Goal: Find contact information: Find contact information

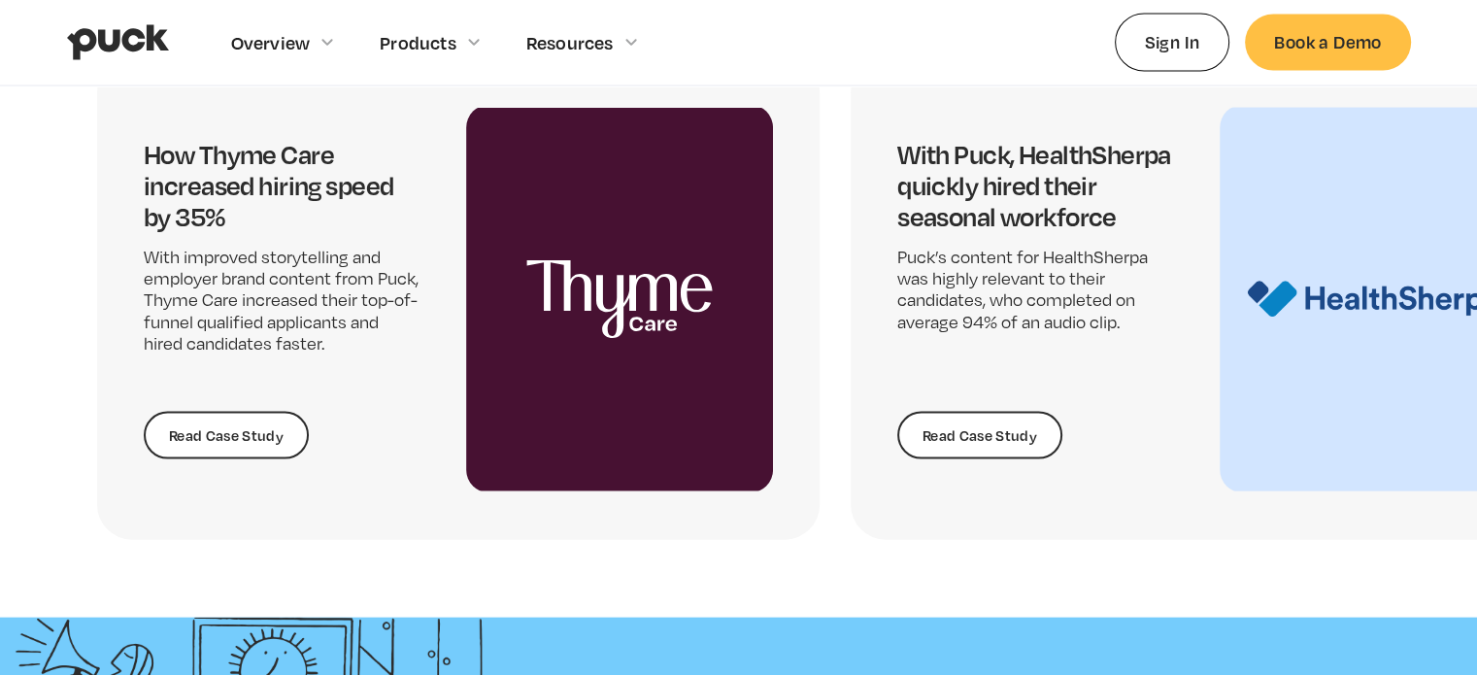
scroll to position [4274, 0]
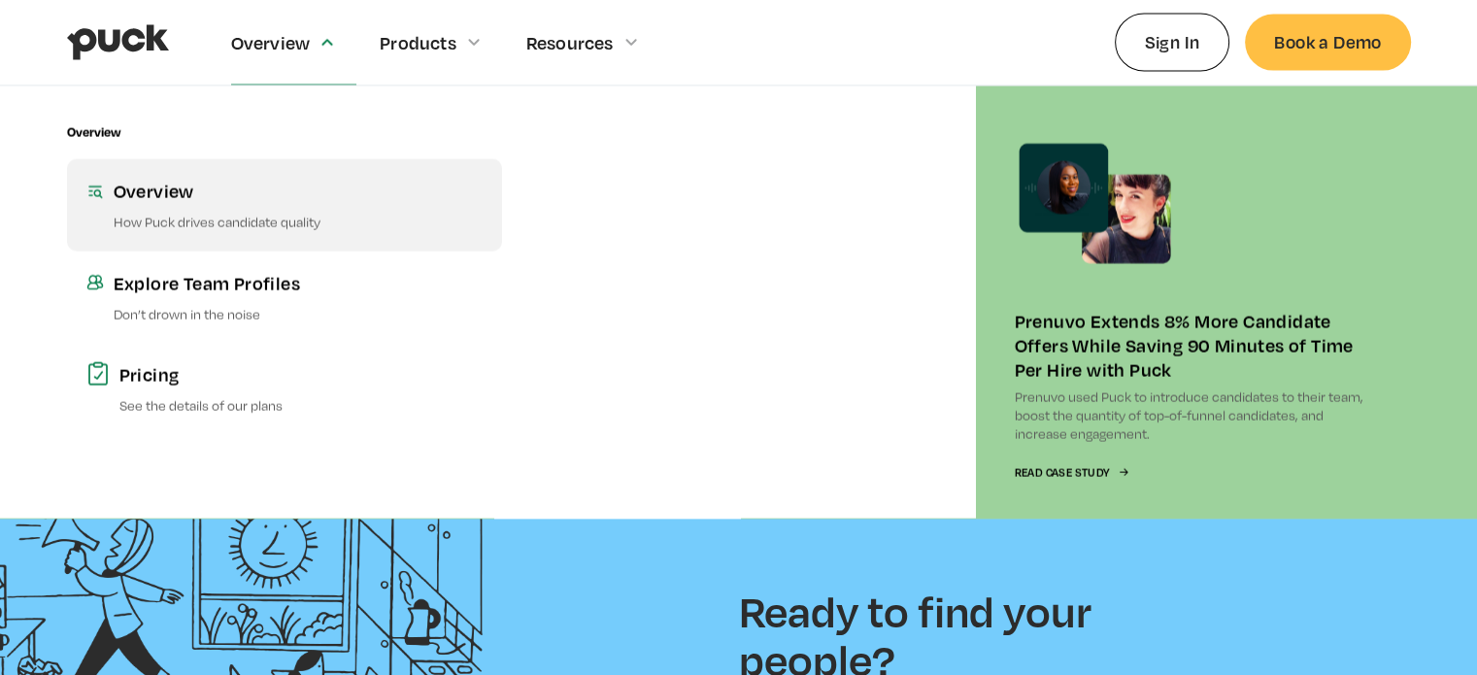
click at [172, 191] on div "Overview" at bounding box center [298, 191] width 369 height 24
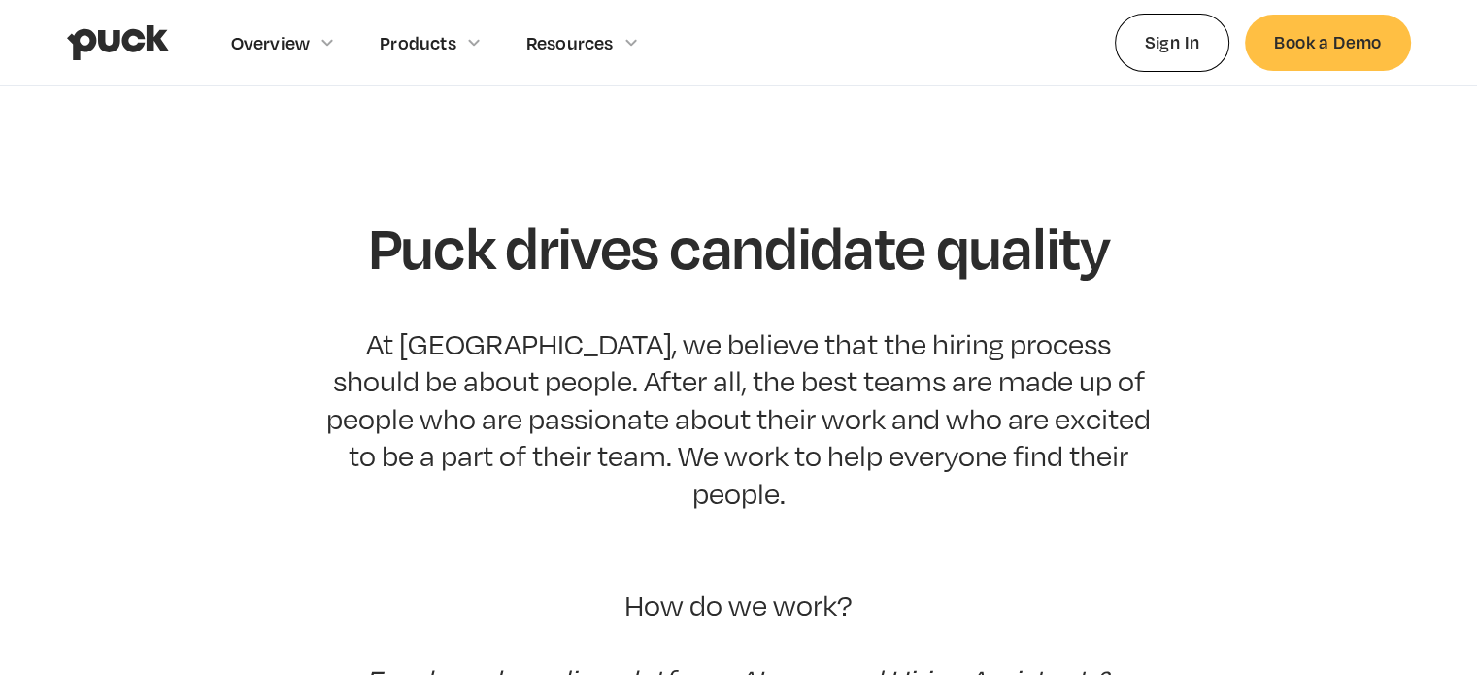
scroll to position [97, 0]
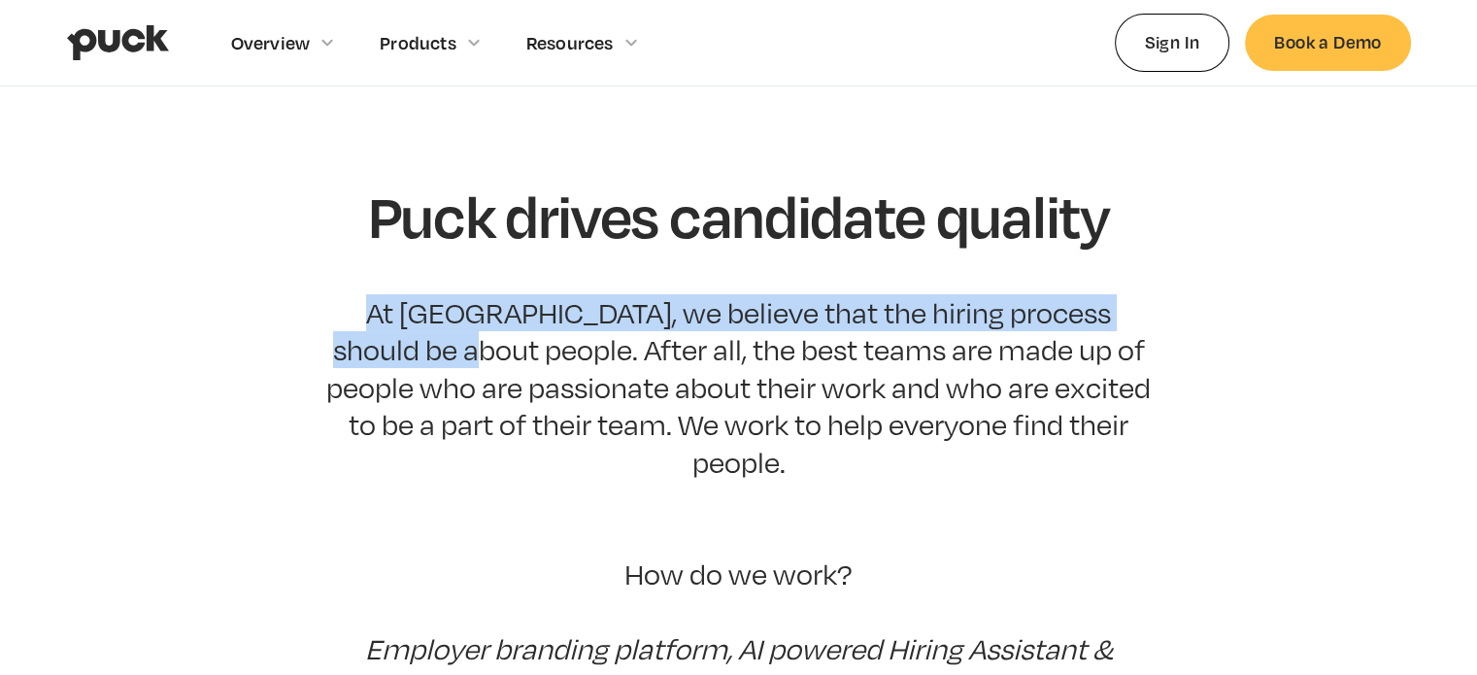
drag, startPoint x: 373, startPoint y: 280, endPoint x: 429, endPoint y: 306, distance: 62.1
copy p "At [GEOGRAPHIC_DATA], we believe that the hiring process should be about people."
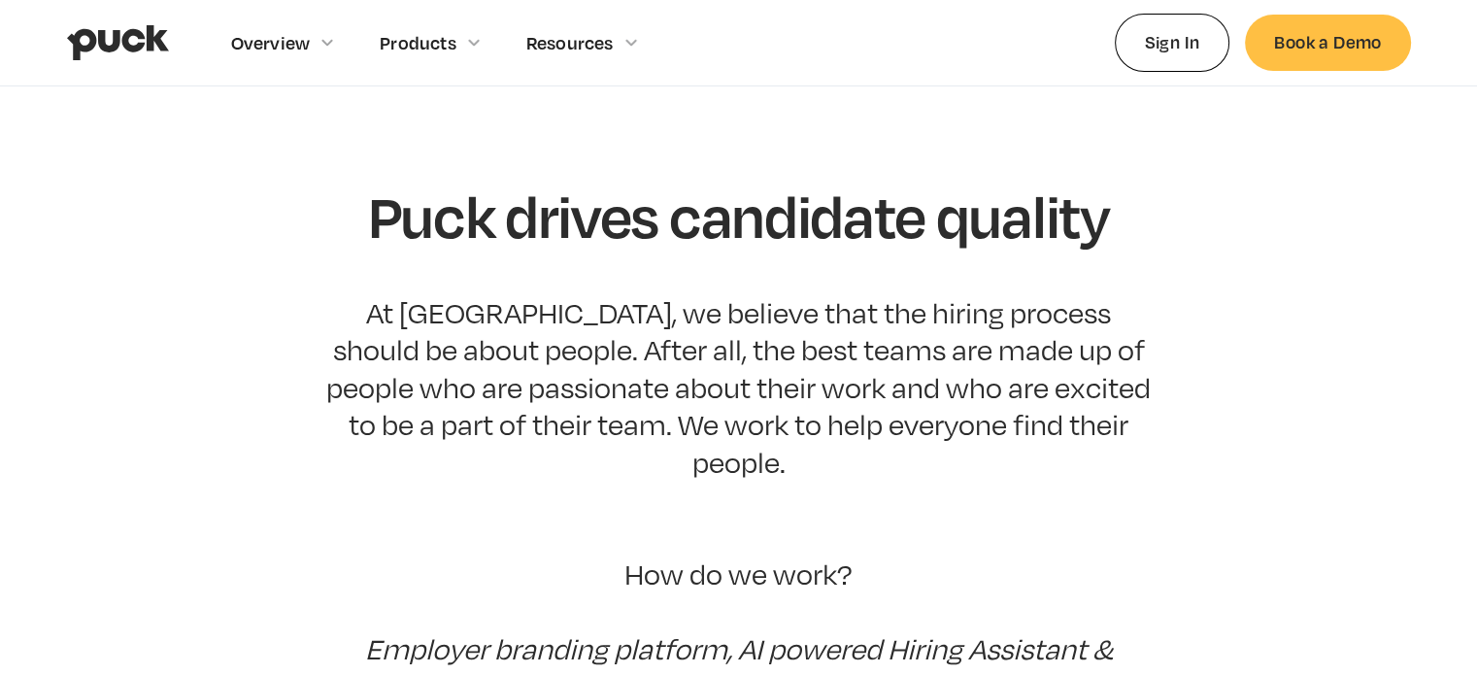
click at [415, 184] on h1 "Puck drives candidate quality" at bounding box center [739, 216] width 742 height 64
copy h1 "Puck"
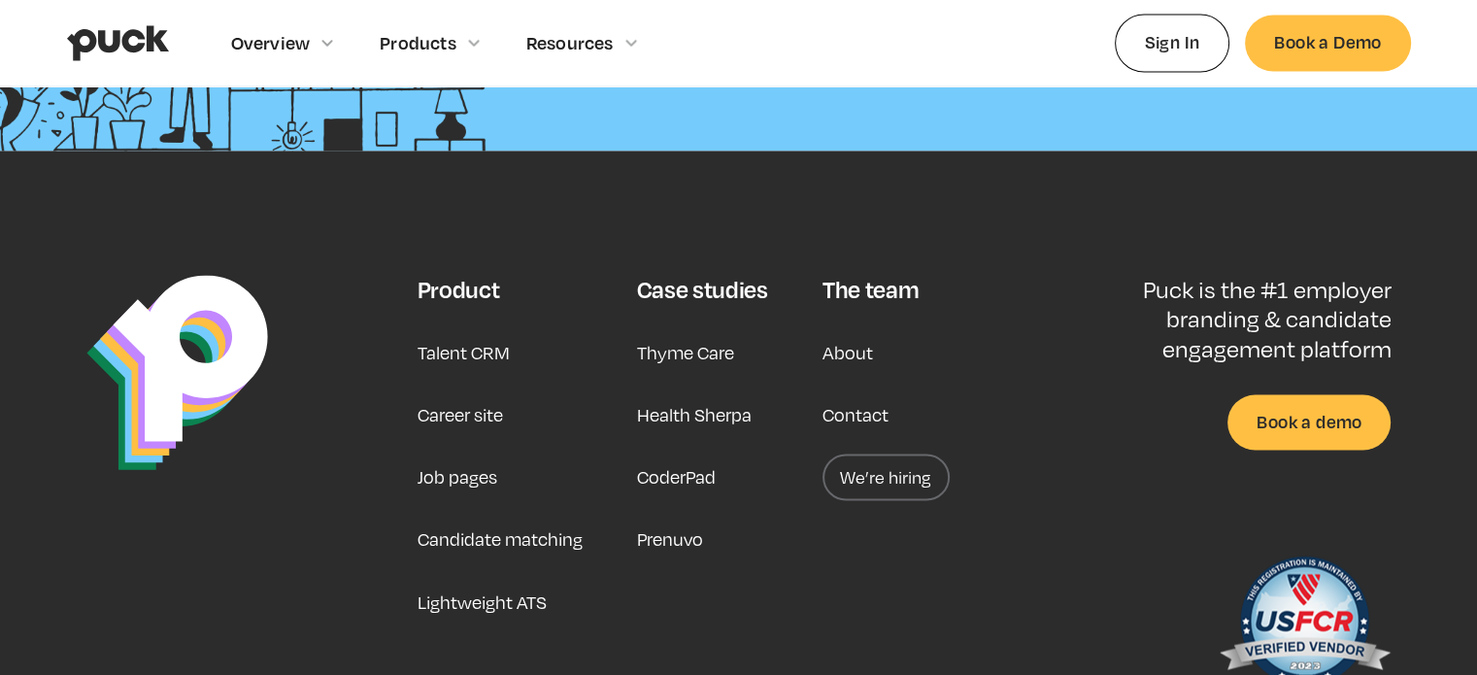
scroll to position [3204, 0]
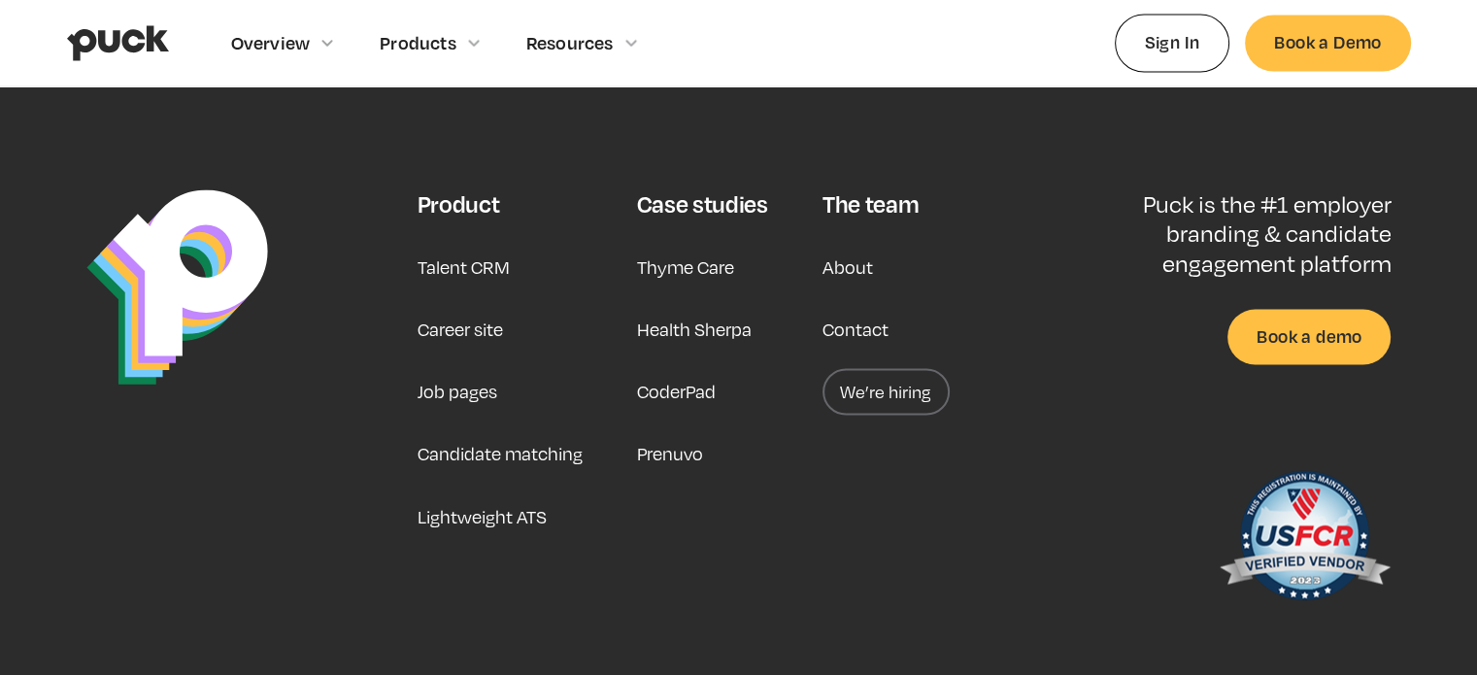
click at [857, 306] on link "Contact" at bounding box center [856, 329] width 66 height 47
